Goal: Navigation & Orientation: Understand site structure

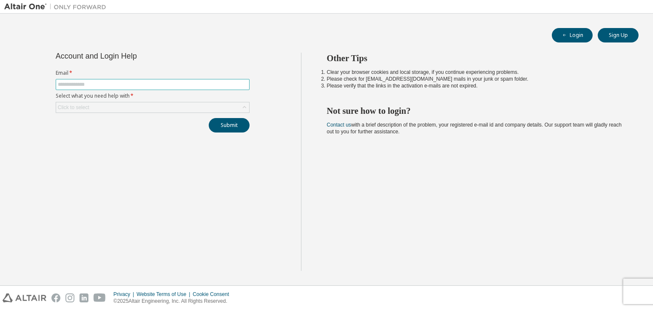
click at [175, 85] on input "text" at bounding box center [152, 84] width 189 height 7
type input "**********"
click at [156, 111] on div "Click to select" at bounding box center [152, 107] width 193 height 10
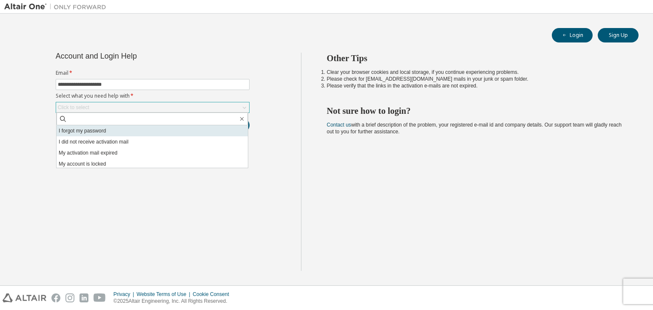
click at [144, 127] on li "I forgot my password" at bounding box center [152, 130] width 191 height 11
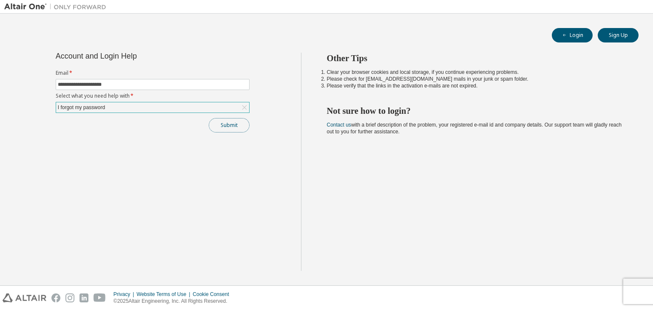
click at [226, 124] on button "Submit" at bounding box center [229, 125] width 41 height 14
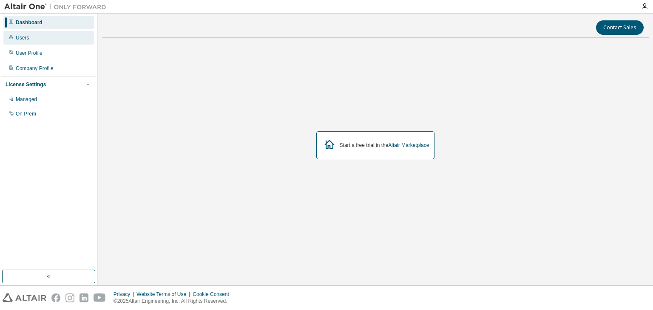
click at [37, 36] on div "Users" at bounding box center [48, 38] width 90 height 14
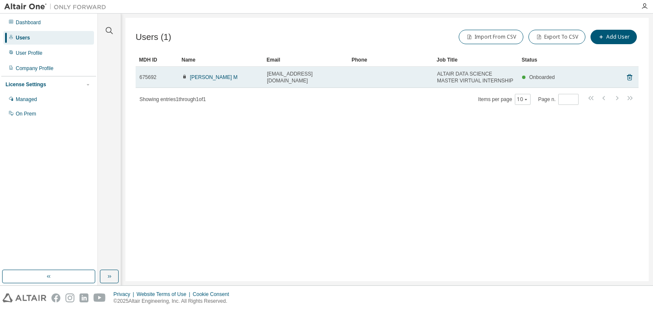
click at [461, 77] on span "ALTAIR DATA SCIENCE MASTER VIRTUAL INTERNSHIP" at bounding box center [475, 78] width 77 height 14
click at [367, 79] on td at bounding box center [390, 77] width 85 height 21
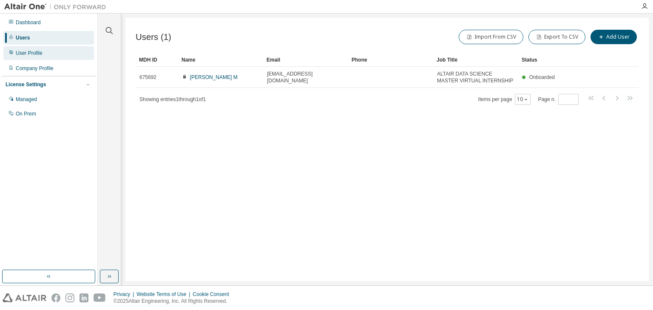
click at [38, 54] on div "User Profile" at bounding box center [29, 53] width 27 height 7
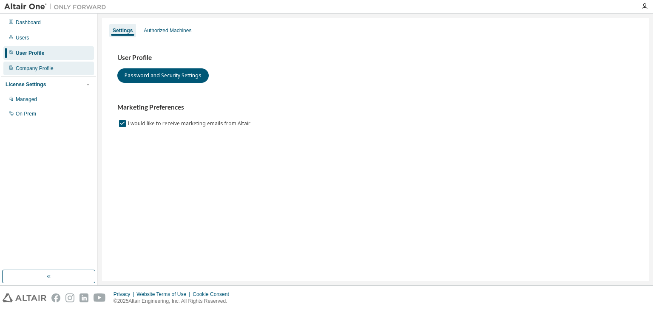
click at [40, 68] on div "Company Profile" at bounding box center [35, 68] width 38 height 7
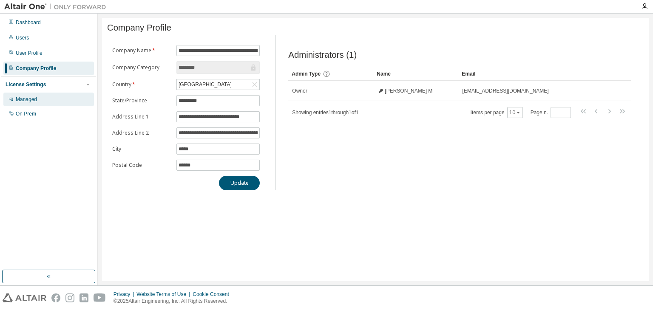
click at [33, 97] on div "Managed" at bounding box center [26, 99] width 21 height 7
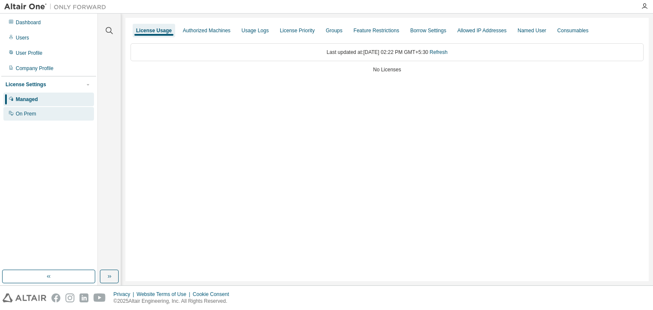
click at [32, 110] on div "On Prem" at bounding box center [48, 114] width 90 height 14
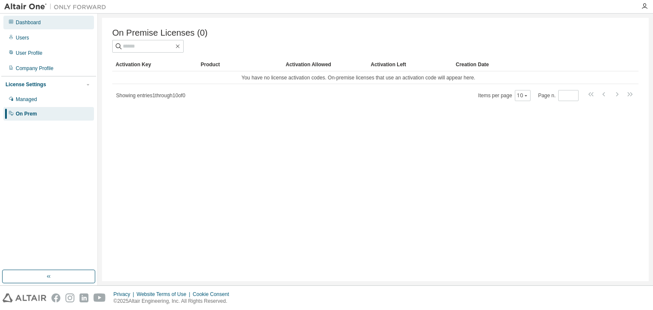
click at [32, 24] on div "Dashboard" at bounding box center [28, 22] width 25 height 7
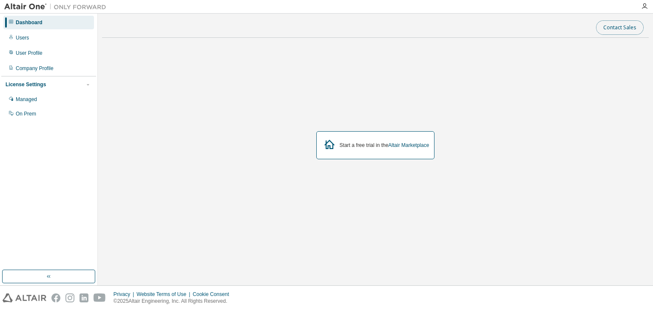
click at [617, 25] on button "Contact Sales" at bounding box center [620, 27] width 48 height 14
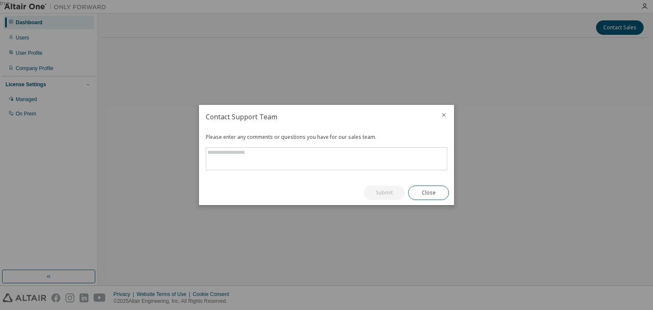
click at [441, 114] on icon "close" at bounding box center [443, 115] width 7 height 7
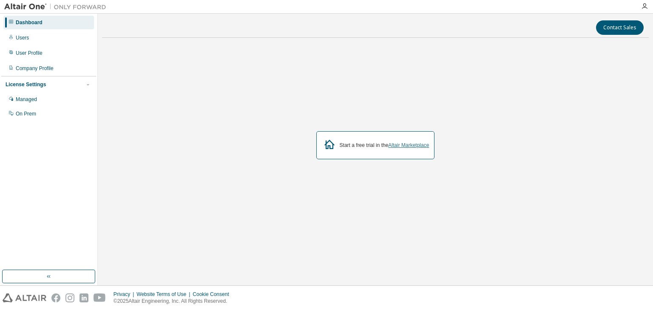
click at [413, 143] on link "Altair Marketplace" at bounding box center [408, 145] width 41 height 6
